Goal: Task Accomplishment & Management: Manage account settings

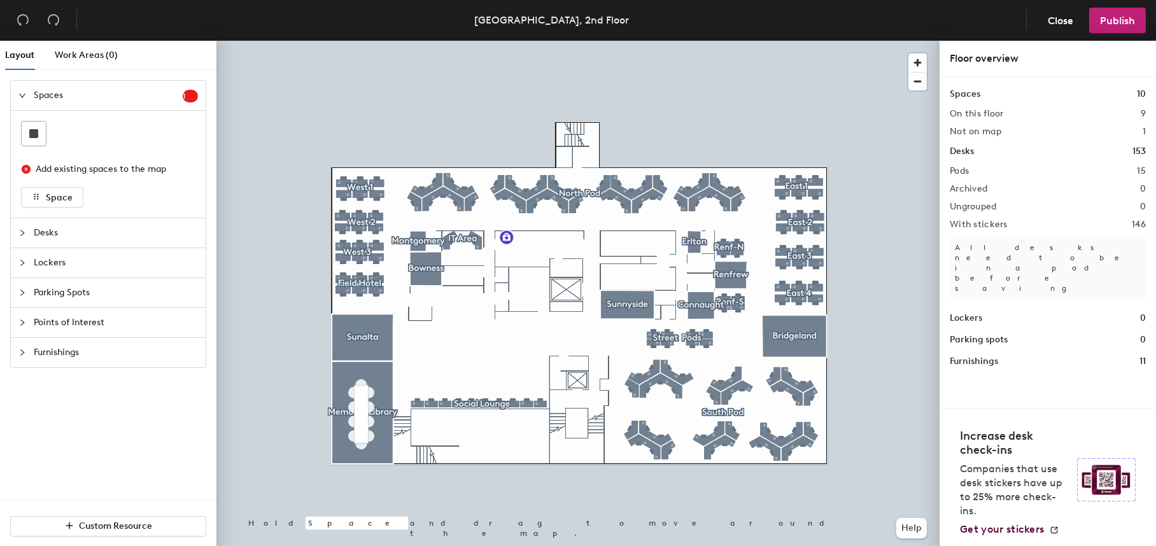
click at [765, 41] on div at bounding box center [577, 41] width 723 height 0
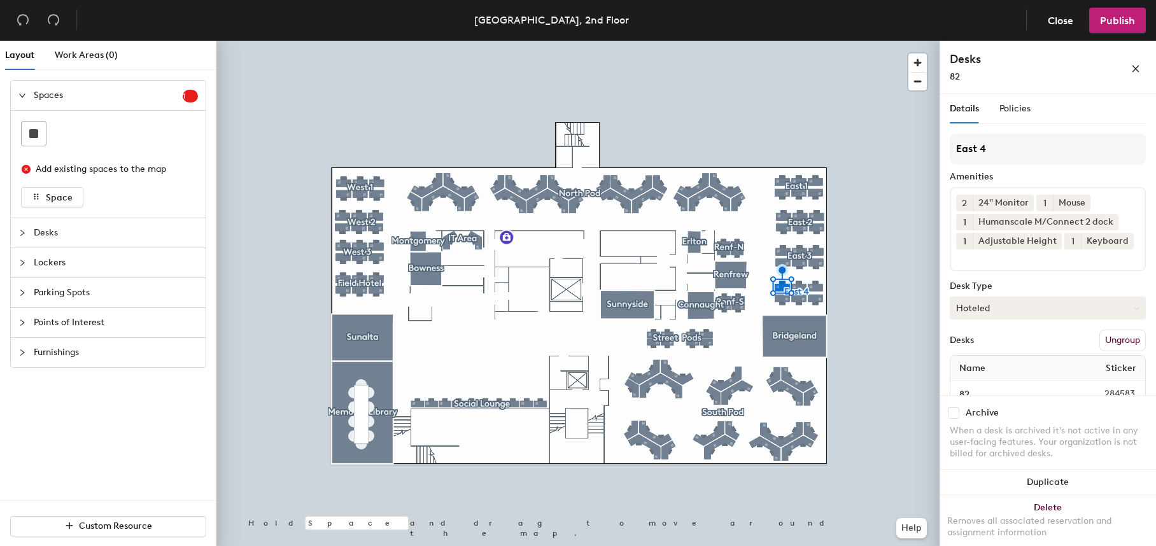
click at [1118, 319] on button "Hoteled" at bounding box center [1048, 308] width 196 height 23
click at [974, 357] on div "Assigned" at bounding box center [1013, 347] width 127 height 19
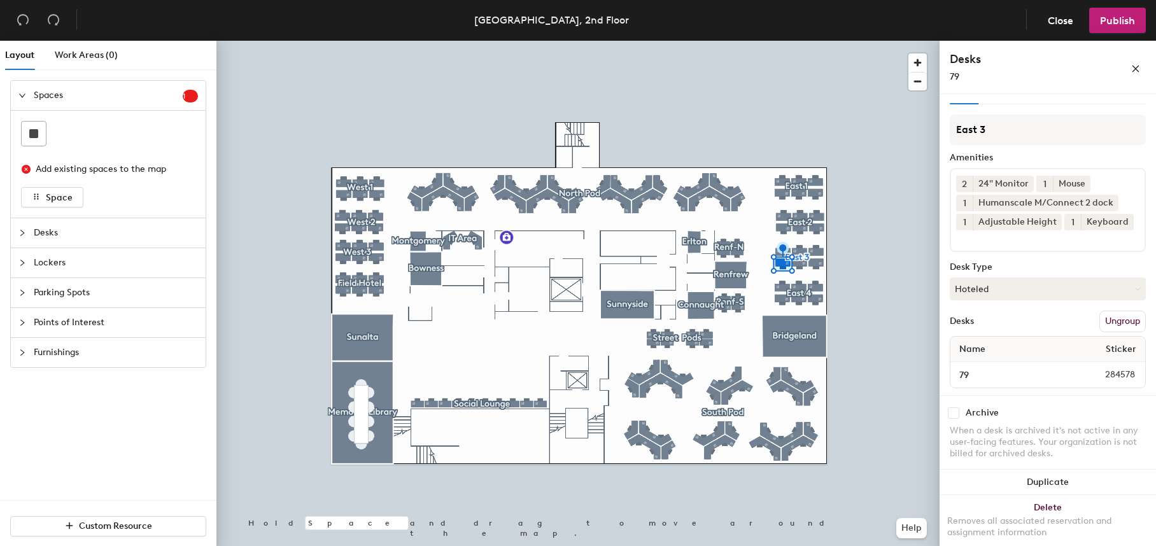
scroll to position [49, 0]
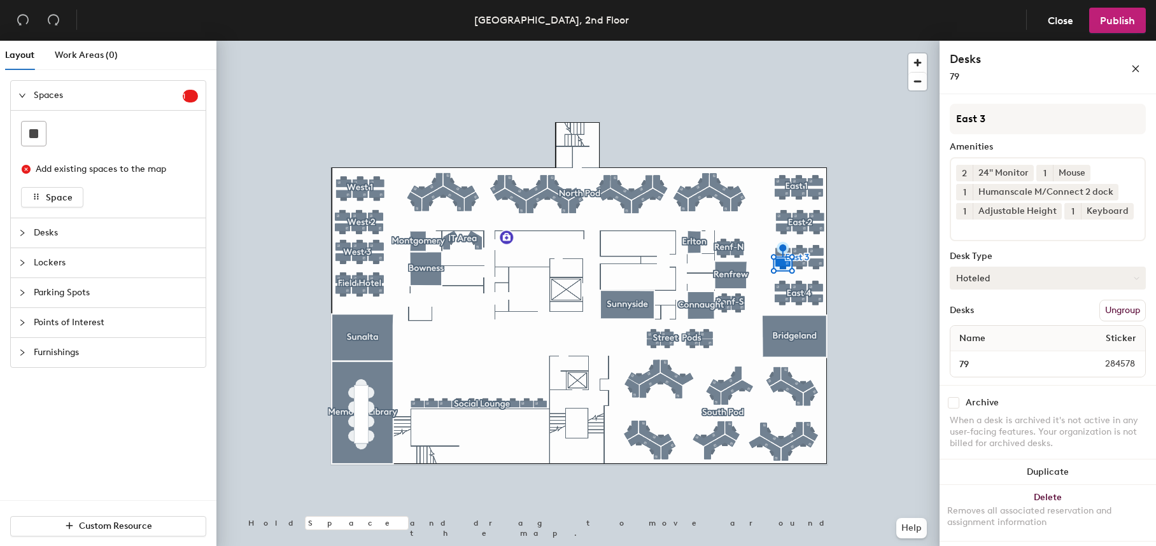
click at [1121, 279] on button "Hoteled" at bounding box center [1048, 278] width 196 height 23
click at [972, 319] on div "Assigned" at bounding box center [1013, 317] width 127 height 19
click at [1110, 24] on span "Publish" at bounding box center [1117, 21] width 35 height 12
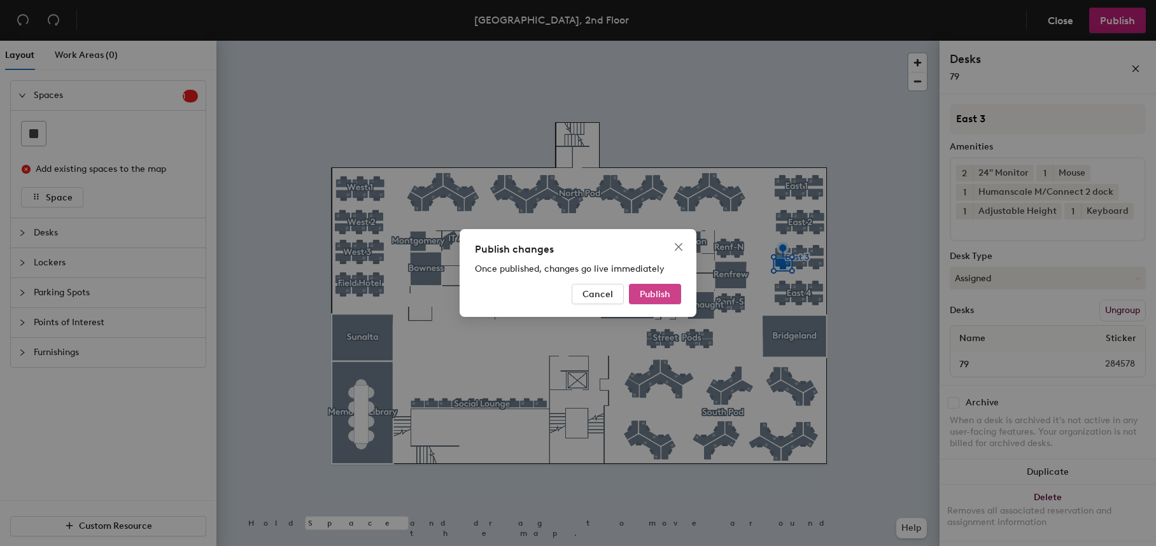
drag, startPoint x: 641, startPoint y: 294, endPoint x: 666, endPoint y: 292, distance: 24.9
click at [641, 293] on span "Publish" at bounding box center [655, 294] width 31 height 11
